Goal: Book appointment/travel/reservation

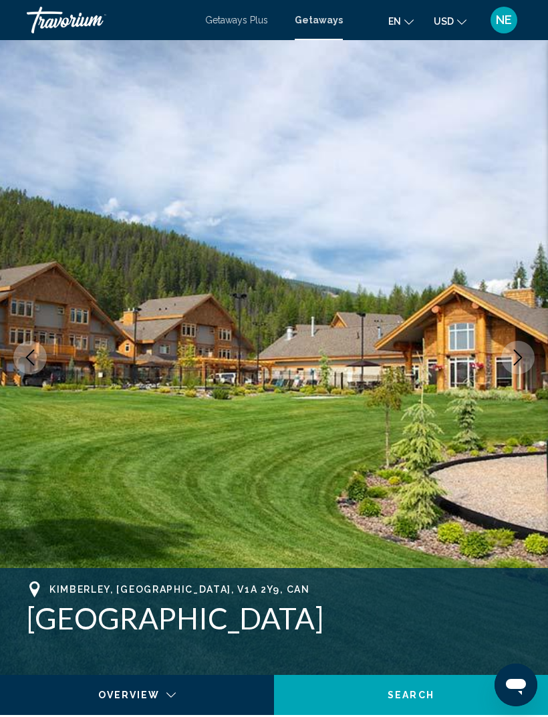
scroll to position [144, 0]
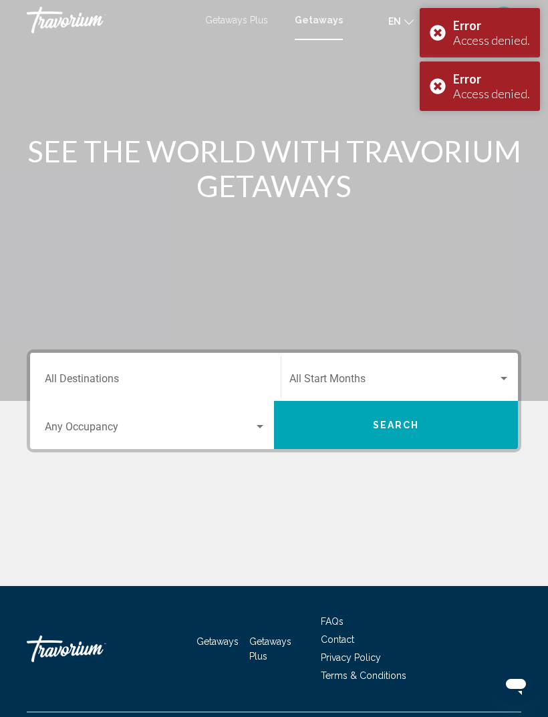
click at [122, 380] on input "Destination All Destinations" at bounding box center [155, 381] width 221 height 12
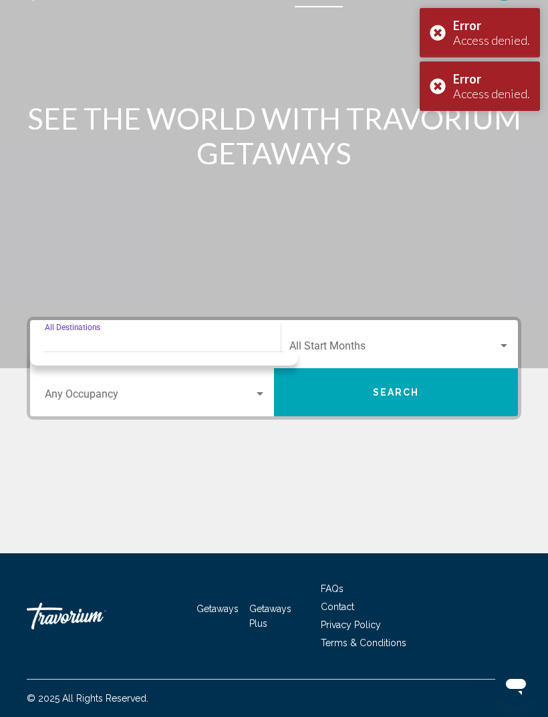
scroll to position [43, 0]
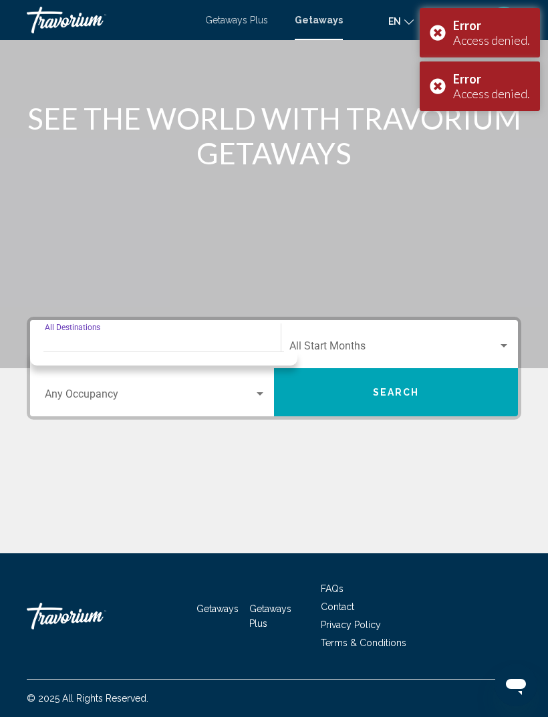
click at [114, 343] on input "Destination All Destinations" at bounding box center [155, 349] width 221 height 12
click at [95, 391] on span "Search widget" at bounding box center [149, 397] width 209 height 12
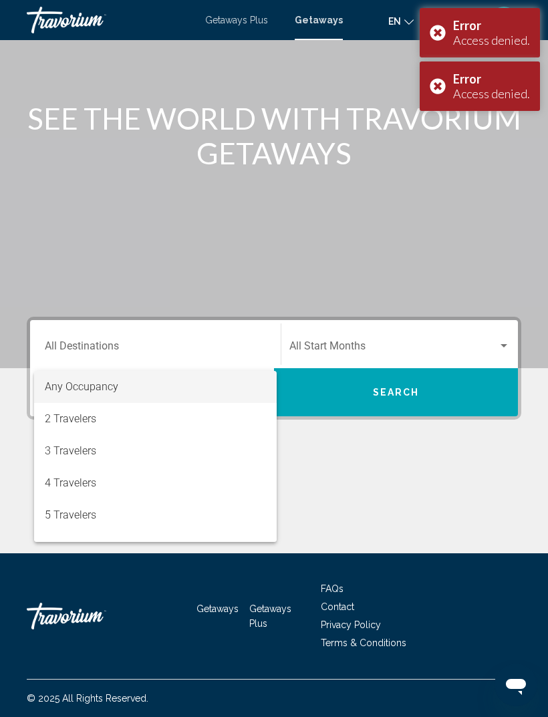
click at [116, 336] on div at bounding box center [274, 358] width 548 height 717
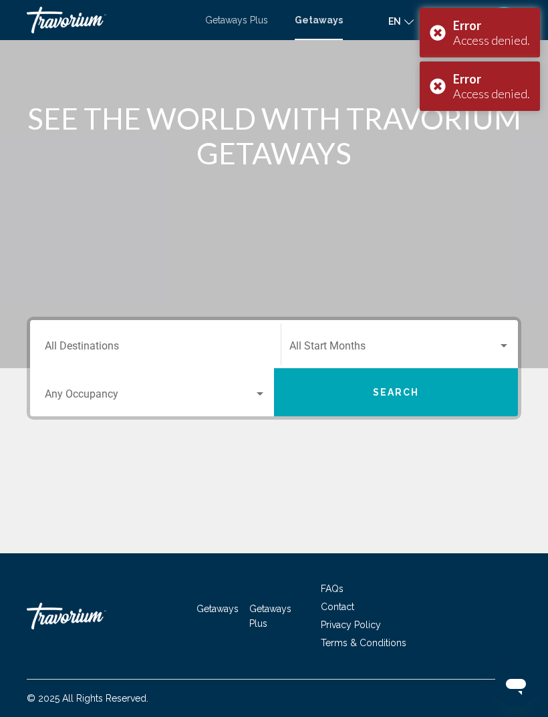
click at [102, 343] on input "Destination All Destinations" at bounding box center [155, 349] width 221 height 12
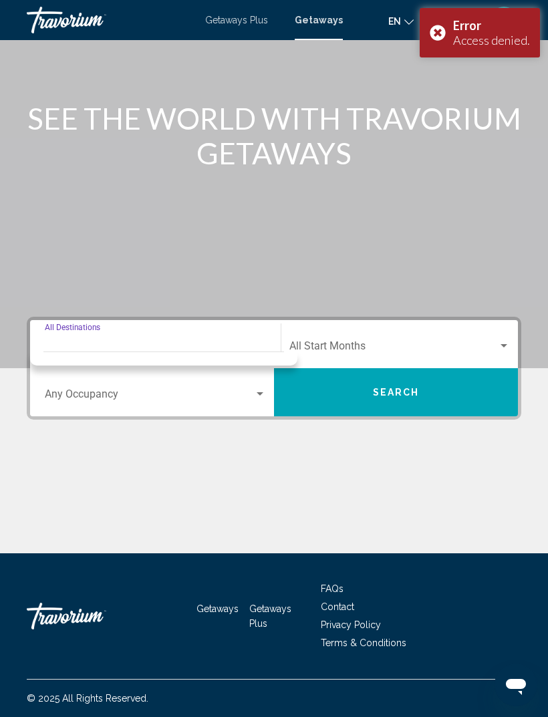
click at [255, 343] on input "Destination All Destinations" at bounding box center [155, 349] width 221 height 12
click at [240, 343] on input "Destination All Destinations" at bounding box center [155, 349] width 221 height 12
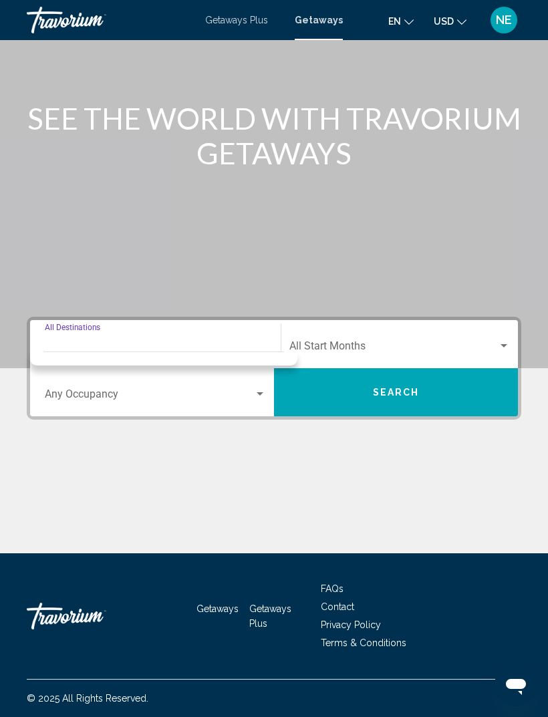
scroll to position [0, 0]
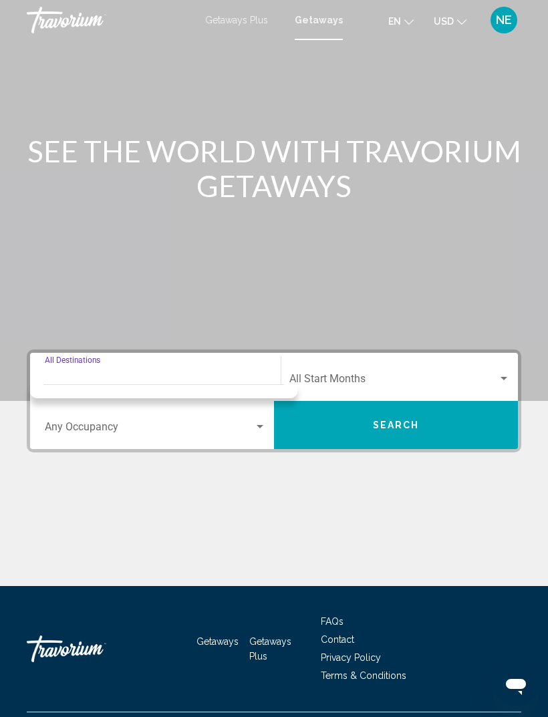
click at [98, 379] on input "Destination All Destinations" at bounding box center [155, 381] width 221 height 12
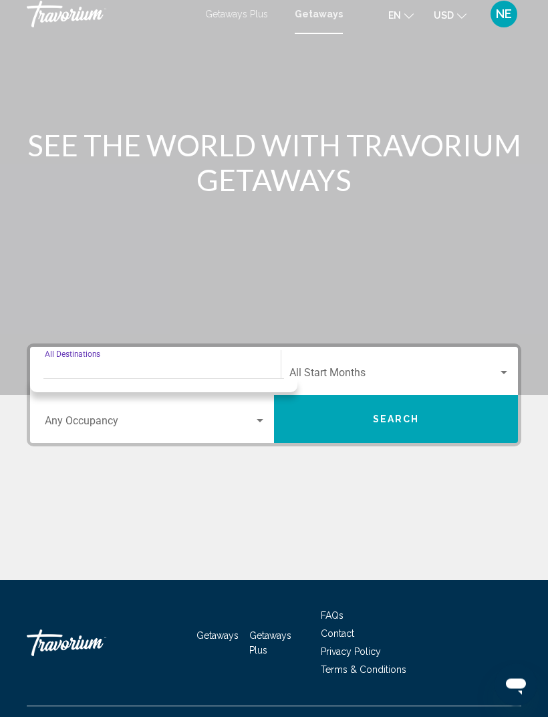
scroll to position [43, 0]
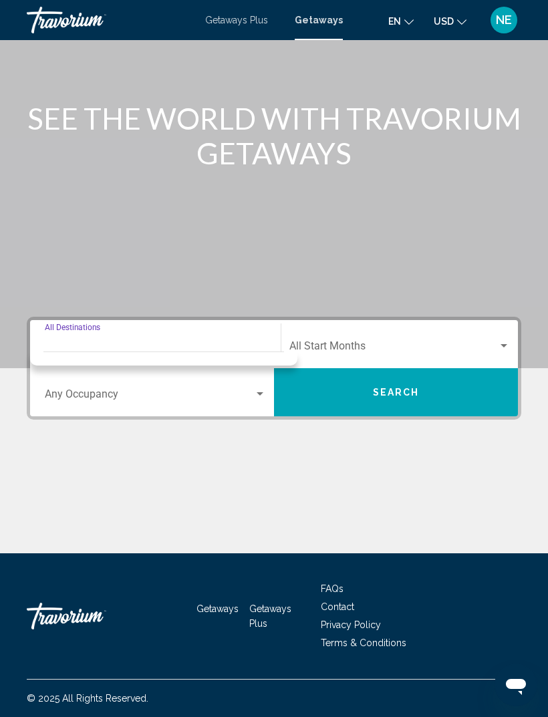
click at [91, 329] on div "Destination All Destinations" at bounding box center [155, 344] width 221 height 42
click at [503, 341] on div "Search widget" at bounding box center [504, 346] width 12 height 11
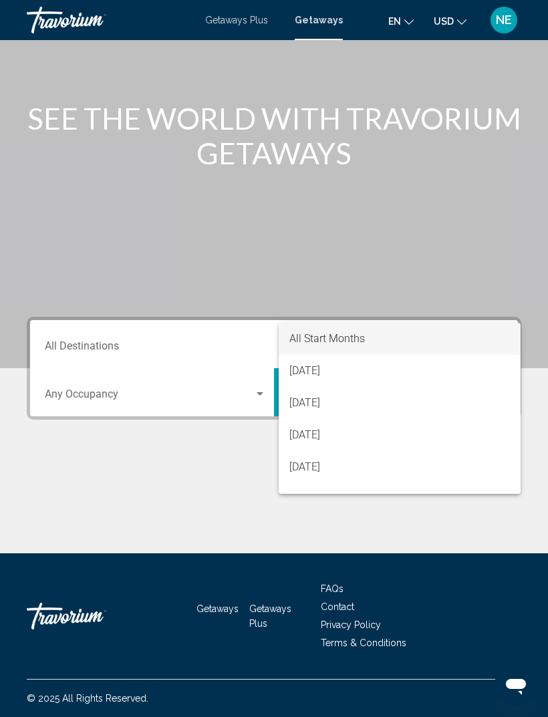
click at [208, 508] on div at bounding box center [274, 358] width 548 height 717
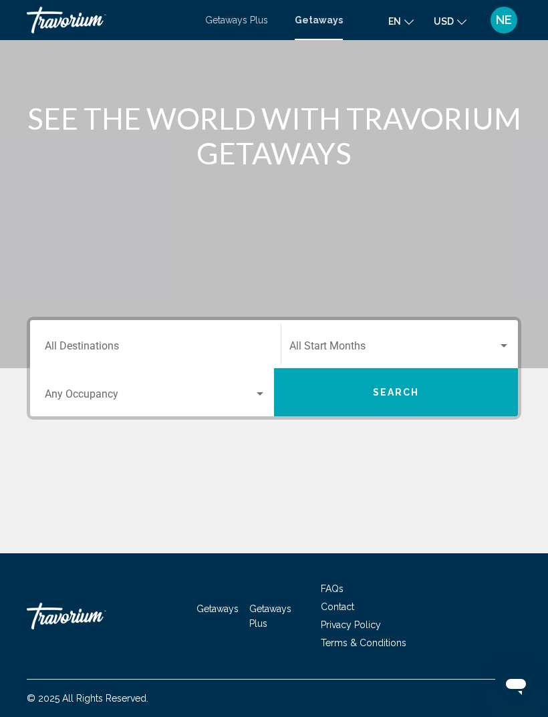
click at [191, 461] on div "Main content" at bounding box center [274, 503] width 494 height 100
click at [87, 343] on input "Destination All Destinations" at bounding box center [155, 349] width 221 height 12
click at [148, 343] on input "Destination All Destinations" at bounding box center [155, 349] width 221 height 12
click at [181, 323] on div "Destination All Destinations" at bounding box center [155, 344] width 221 height 42
click at [192, 326] on div "Destination All Destinations" at bounding box center [155, 344] width 221 height 42
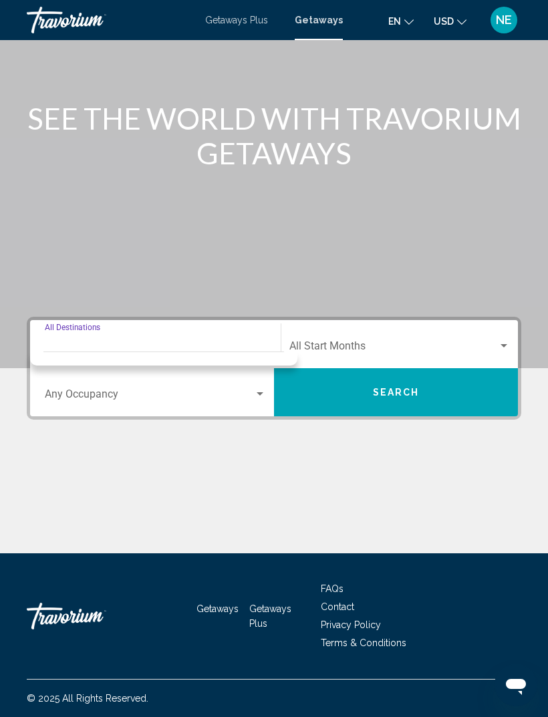
click at [192, 343] on input "Destination All Destinations" at bounding box center [155, 349] width 221 height 12
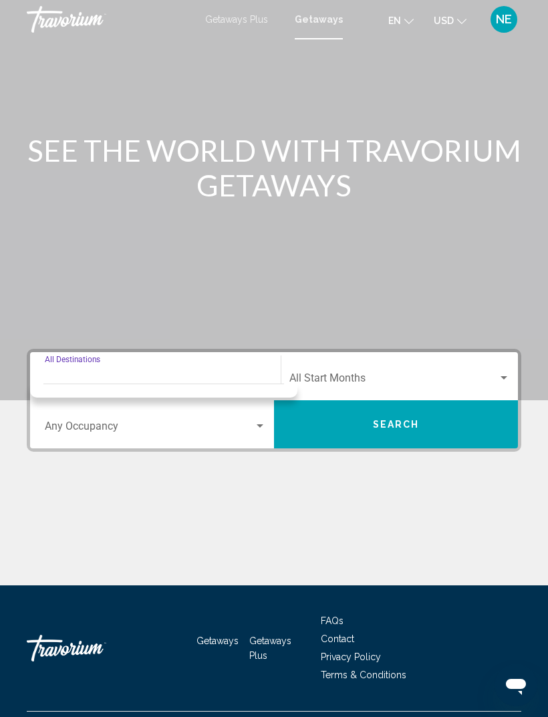
scroll to position [0, 0]
